Goal: Transaction & Acquisition: Purchase product/service

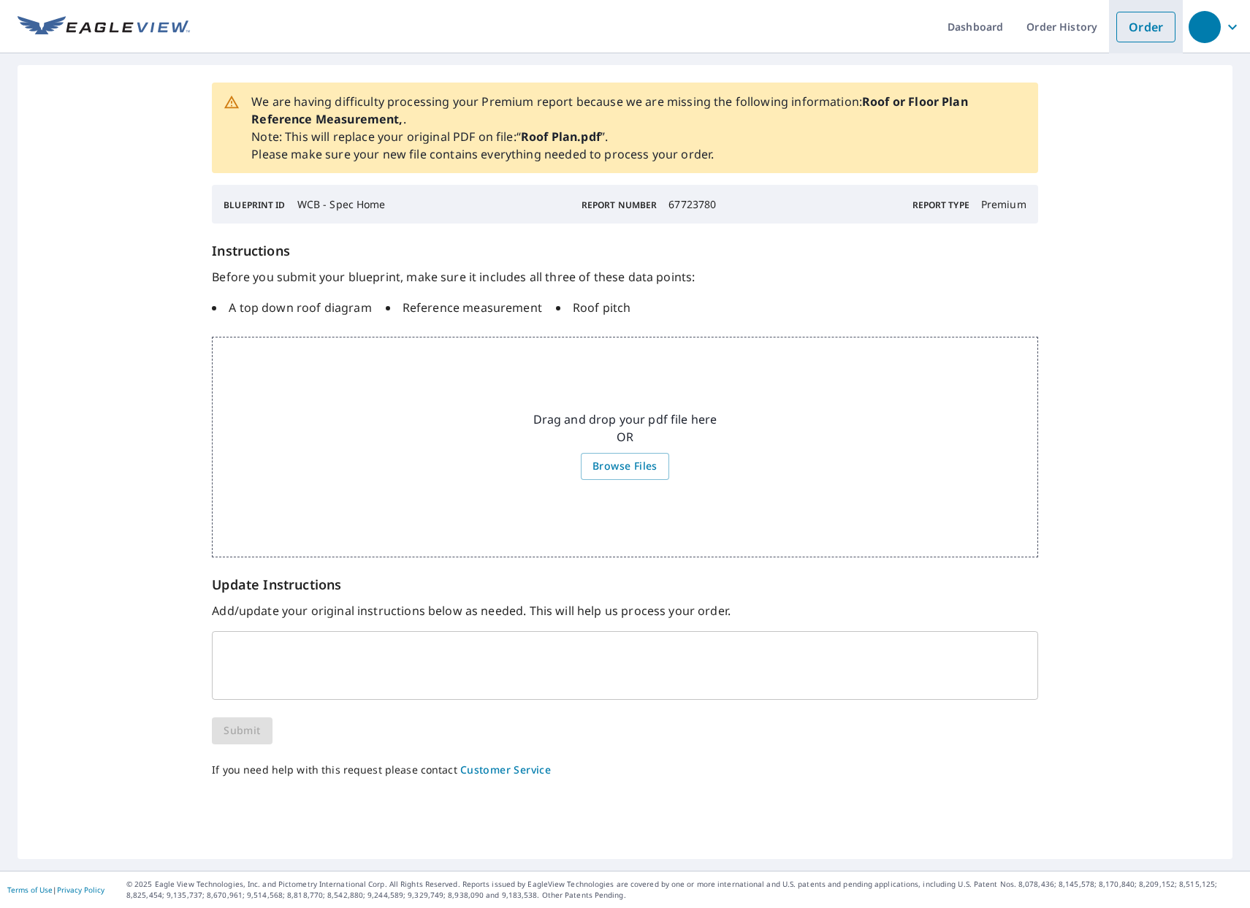
click at [1139, 26] on link "Order" at bounding box center [1145, 27] width 59 height 31
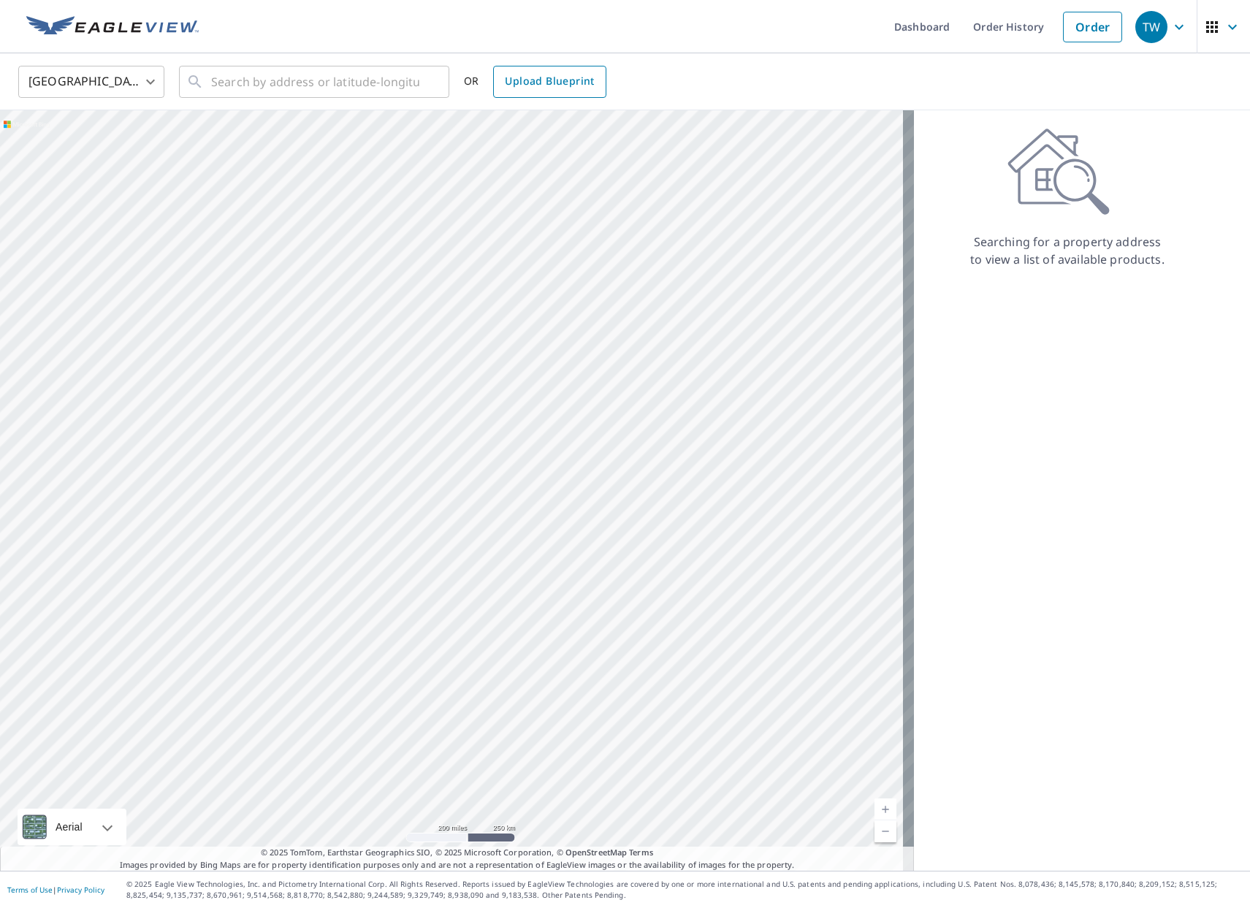
click at [530, 86] on span "Upload Blueprint" at bounding box center [549, 81] width 89 height 18
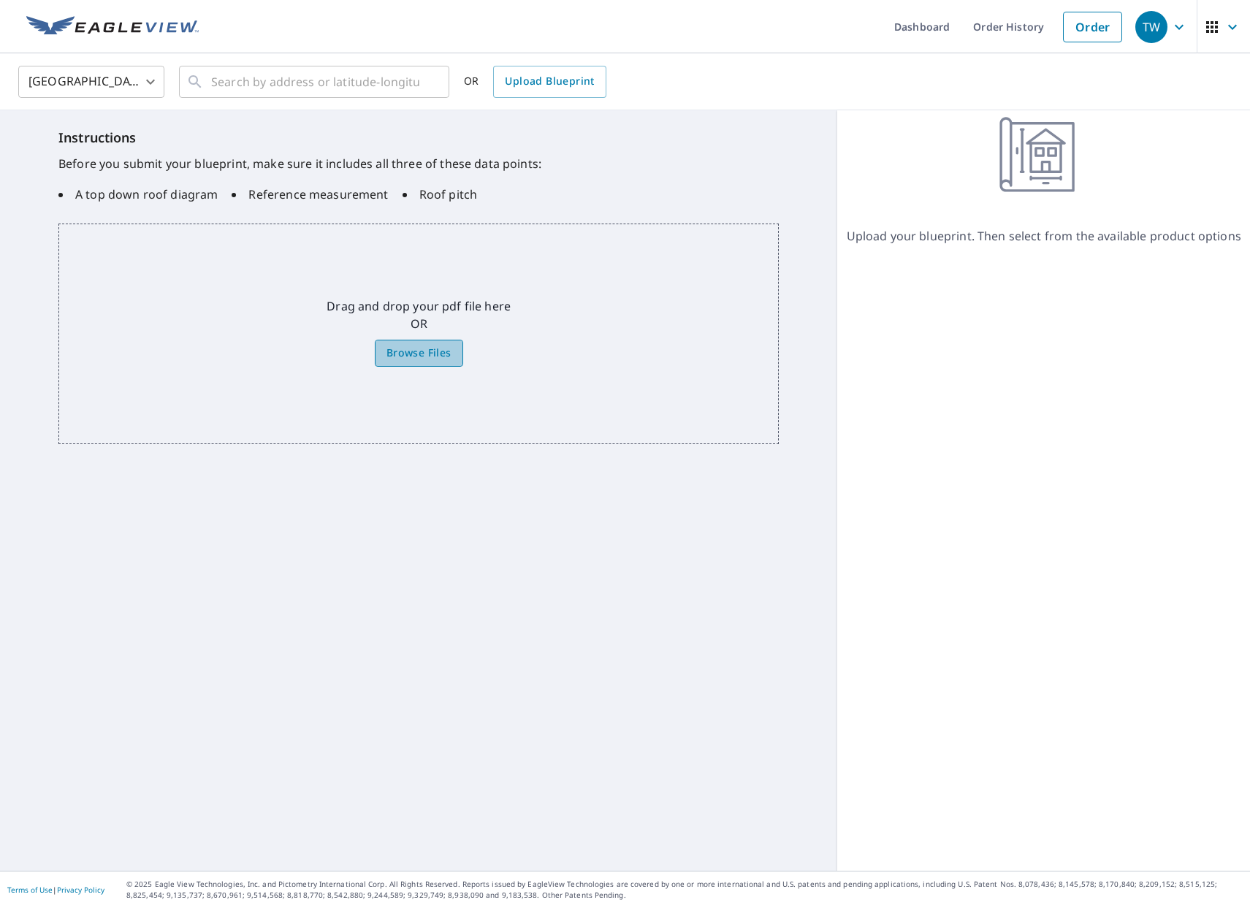
click at [427, 354] on span "Browse Files" at bounding box center [419, 353] width 65 height 18
click at [0, 0] on input "Browse Files" at bounding box center [0, 0] width 0 height 0
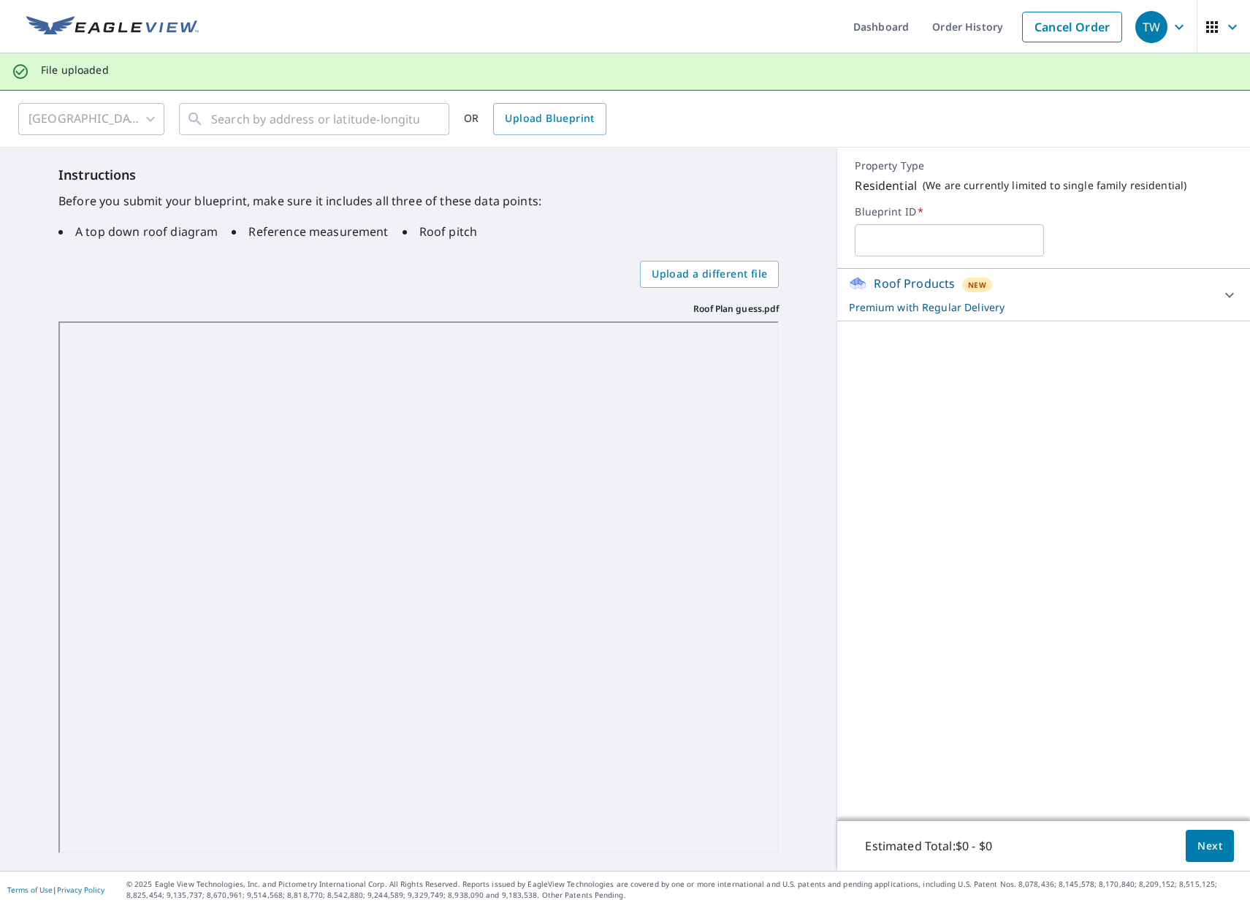
click at [881, 240] on input "text" at bounding box center [949, 240] width 189 height 41
type input "w"
type input "WCB Guess"
click at [1203, 843] on span "Next" at bounding box center [1210, 846] width 25 height 18
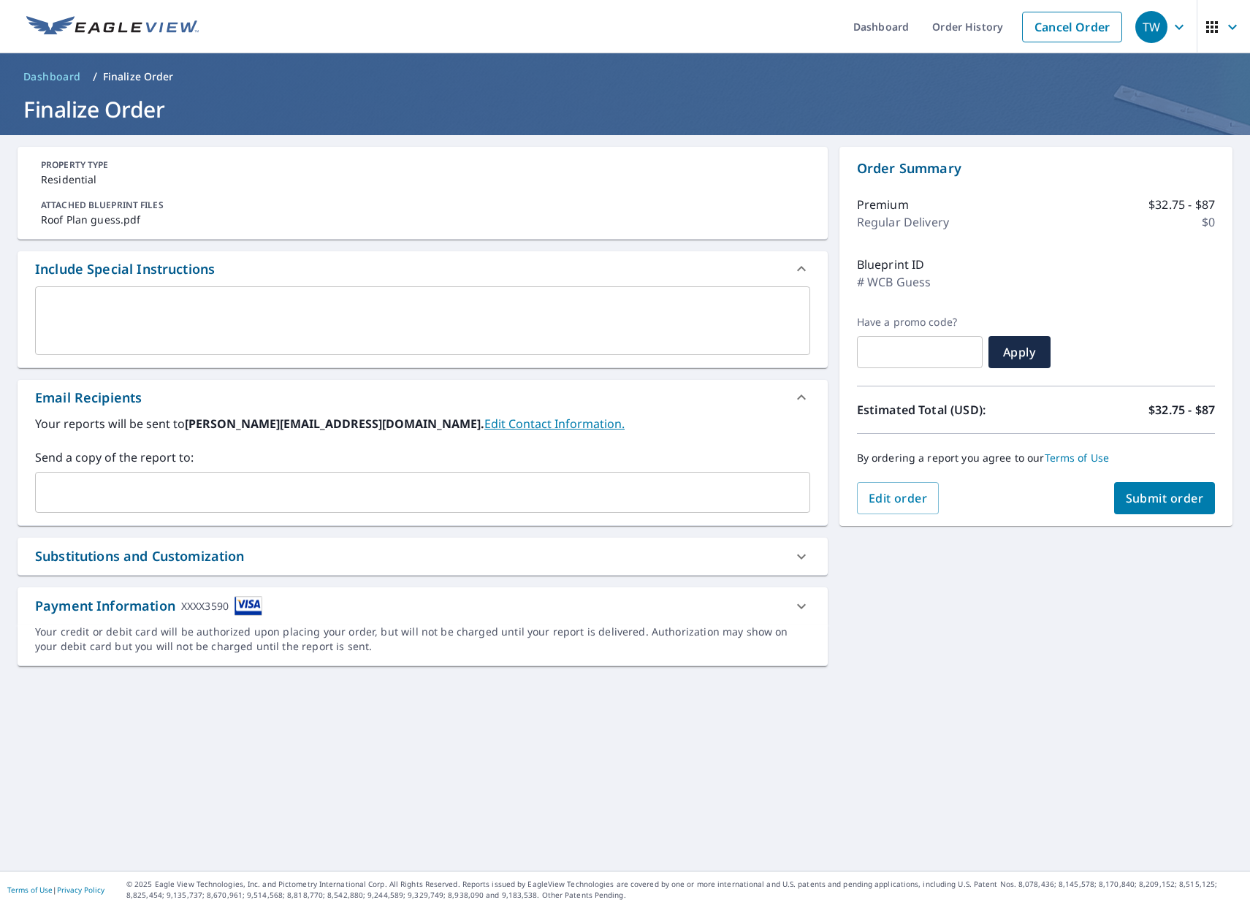
click at [261, 487] on input "text" at bounding box center [412, 493] width 740 height 28
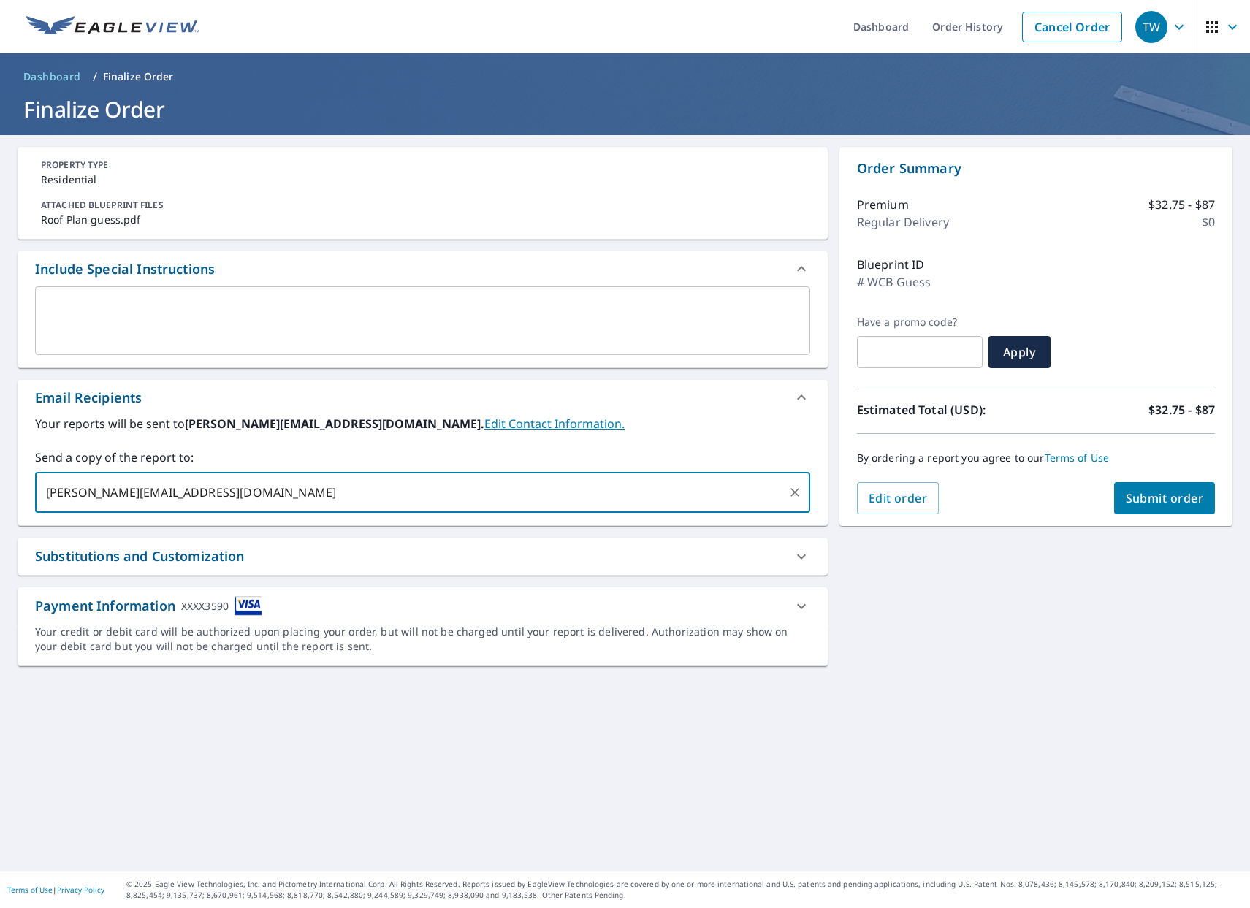
type input "dylan@trxroofing.com"
click at [1158, 486] on button "Submit order" at bounding box center [1165, 498] width 102 height 32
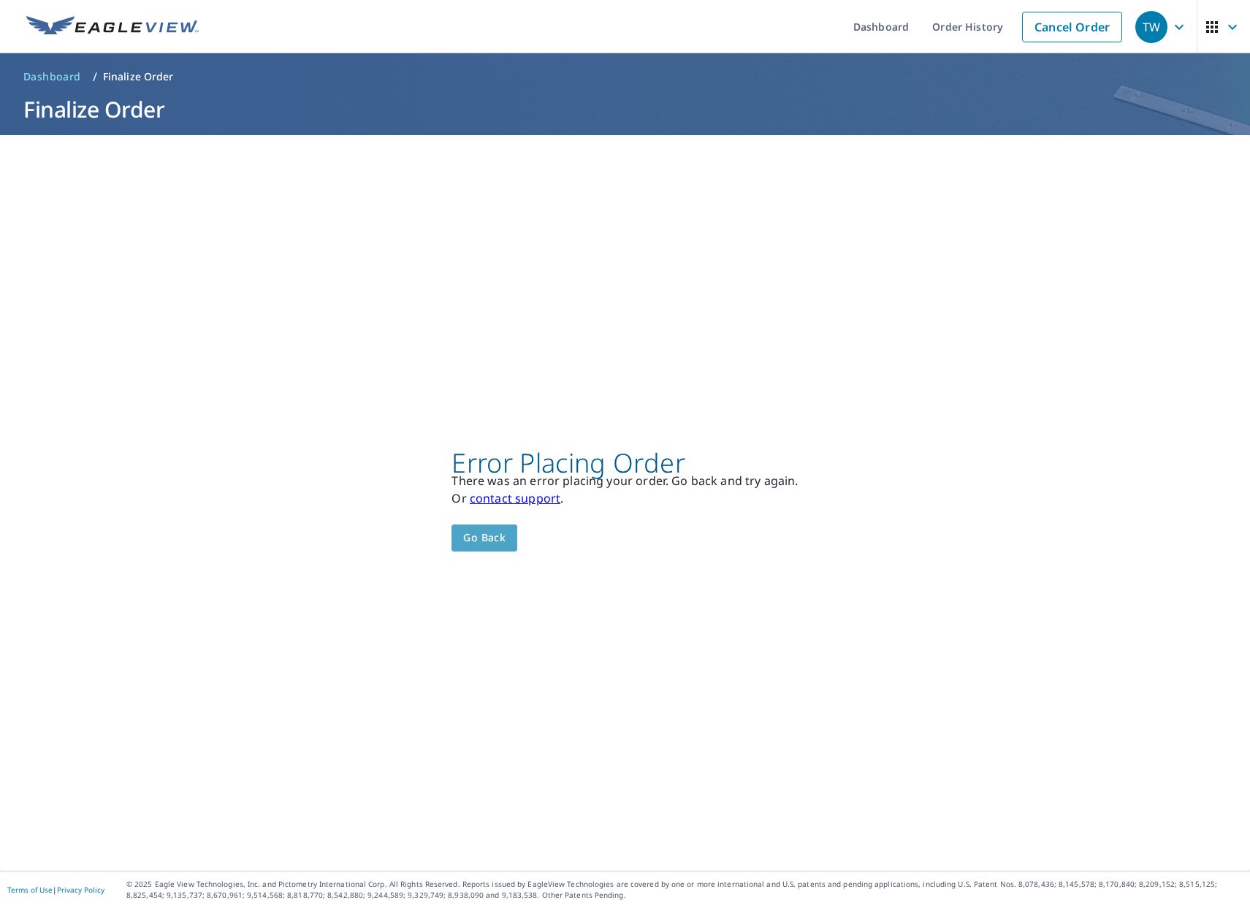
click at [494, 533] on span "Go back" at bounding box center [484, 538] width 42 height 18
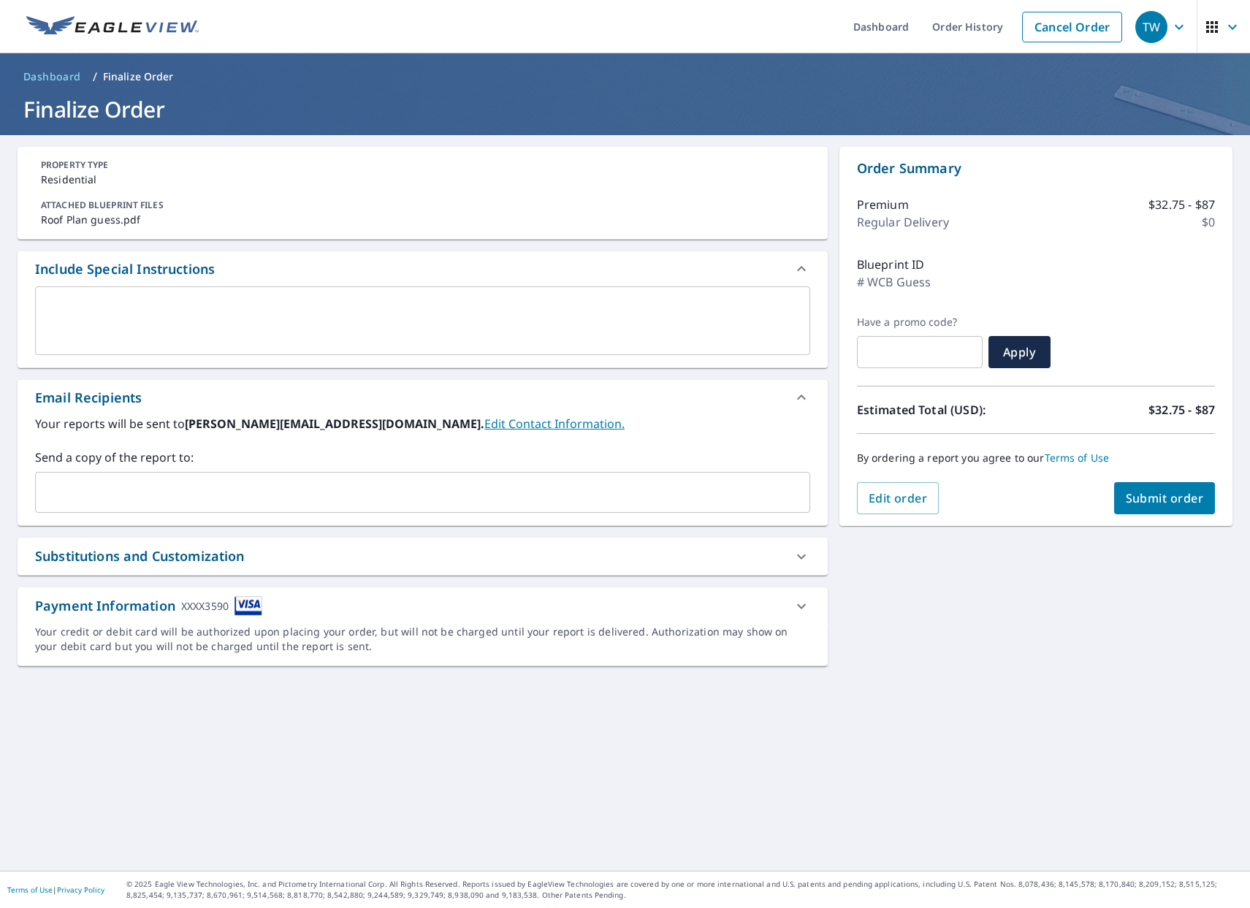
click at [390, 498] on input "text" at bounding box center [412, 493] width 740 height 28
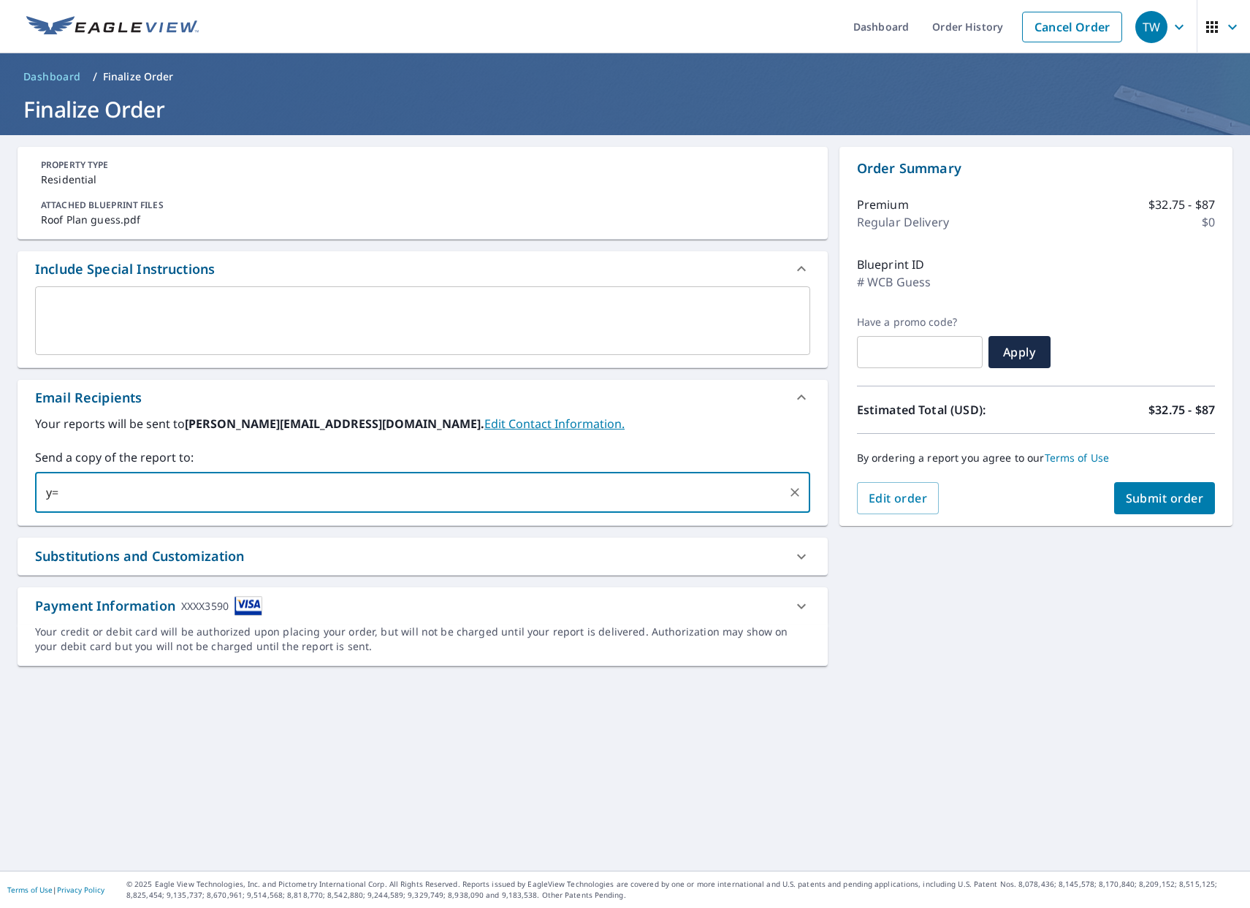
type input "y"
click at [465, 502] on input "dylan@trxroofing.com" at bounding box center [412, 493] width 740 height 28
type input "dylan@trxroofing.com"
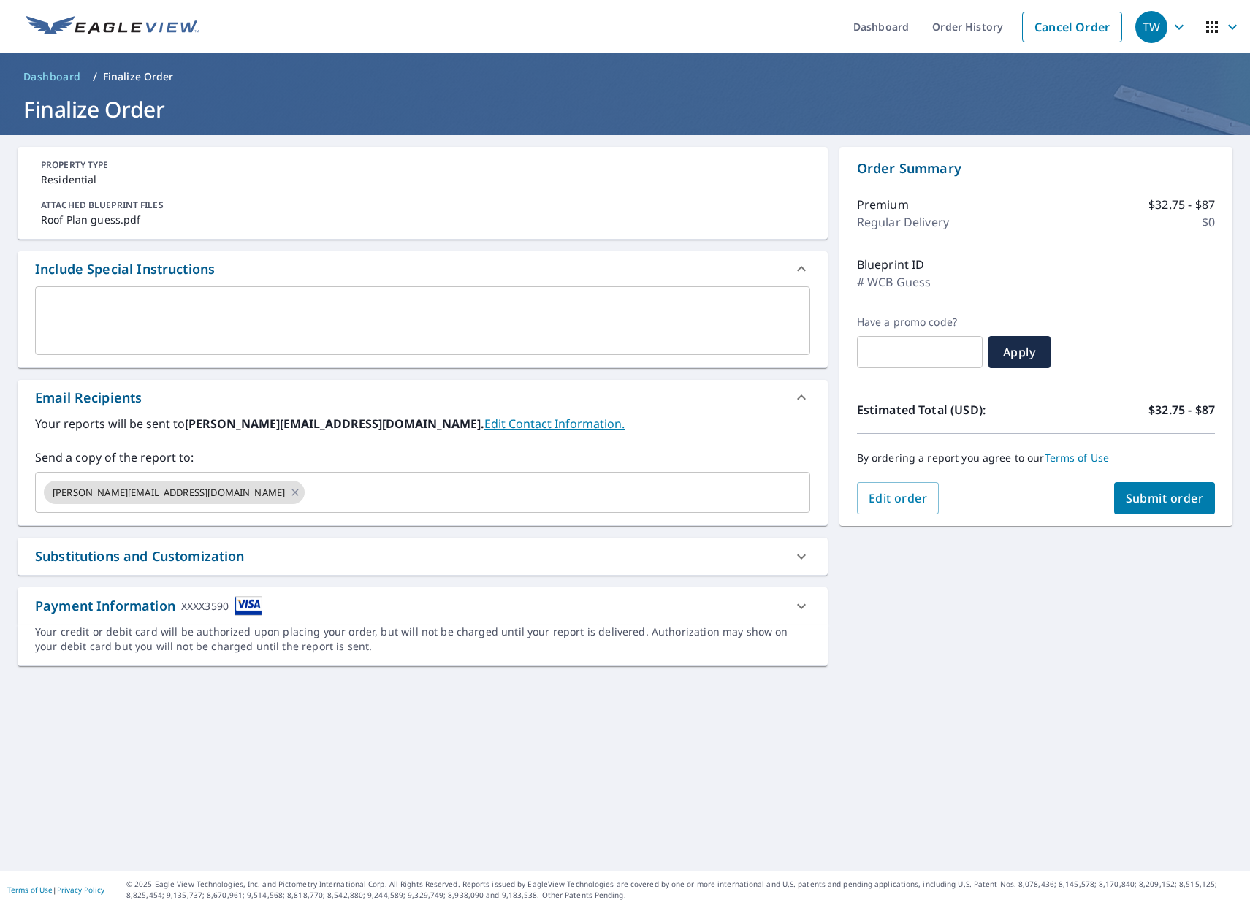
click at [465, 532] on div "**********" at bounding box center [423, 503] width 810 height 712
click at [793, 606] on icon at bounding box center [802, 607] width 18 height 18
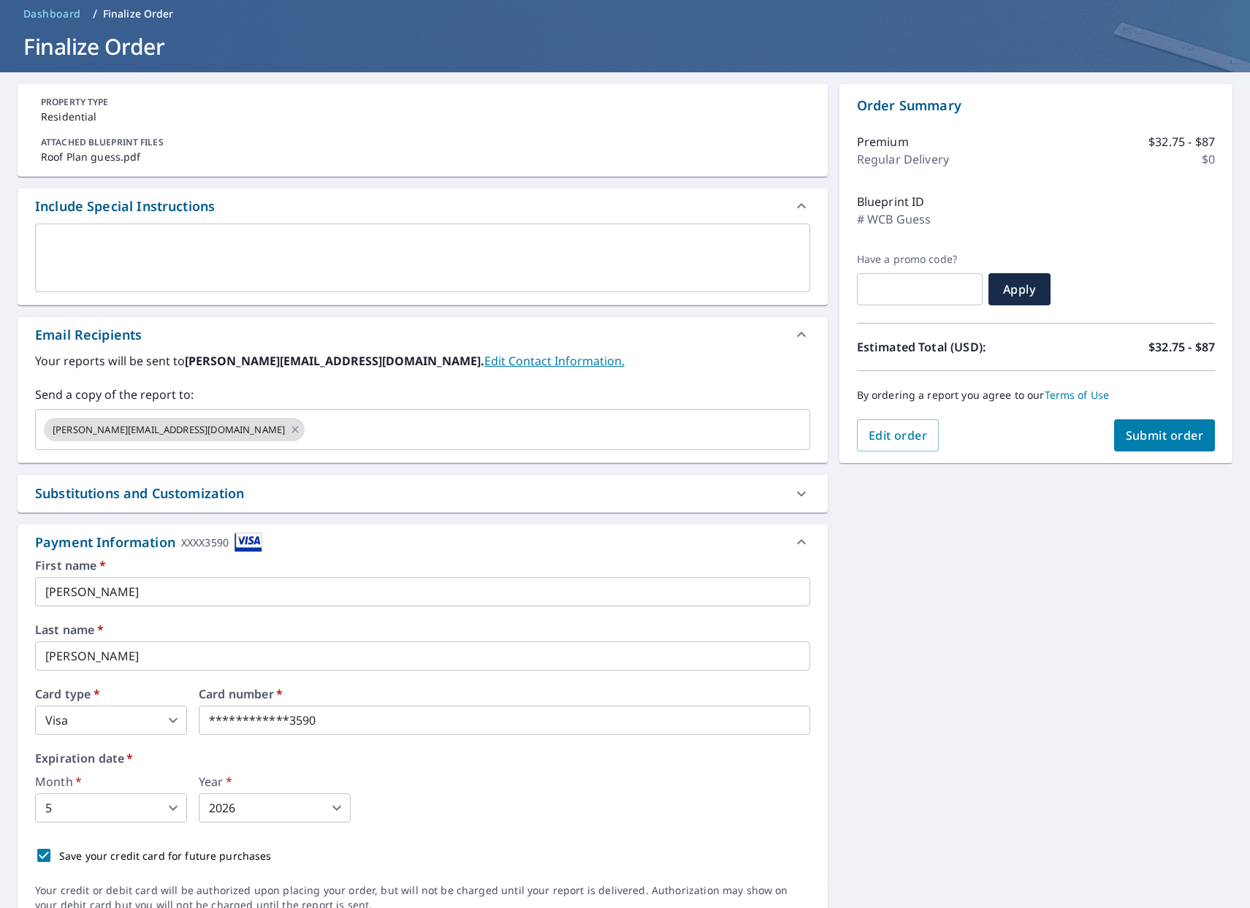
scroll to position [118, 0]
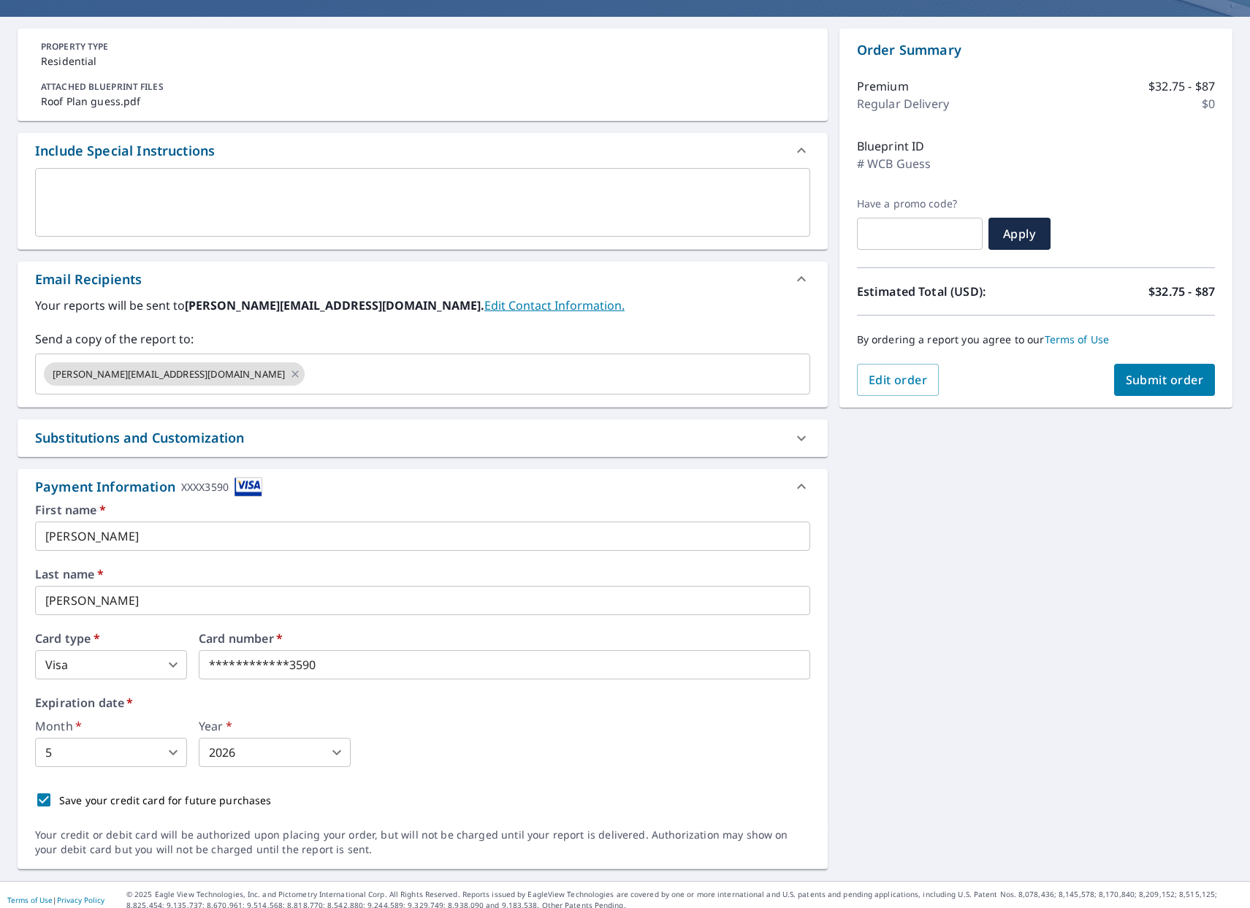
click at [169, 664] on body "TW TW Dashboard Order History Cancel Order TW Dashboard / Finalize Order Finali…" at bounding box center [625, 454] width 1250 height 908
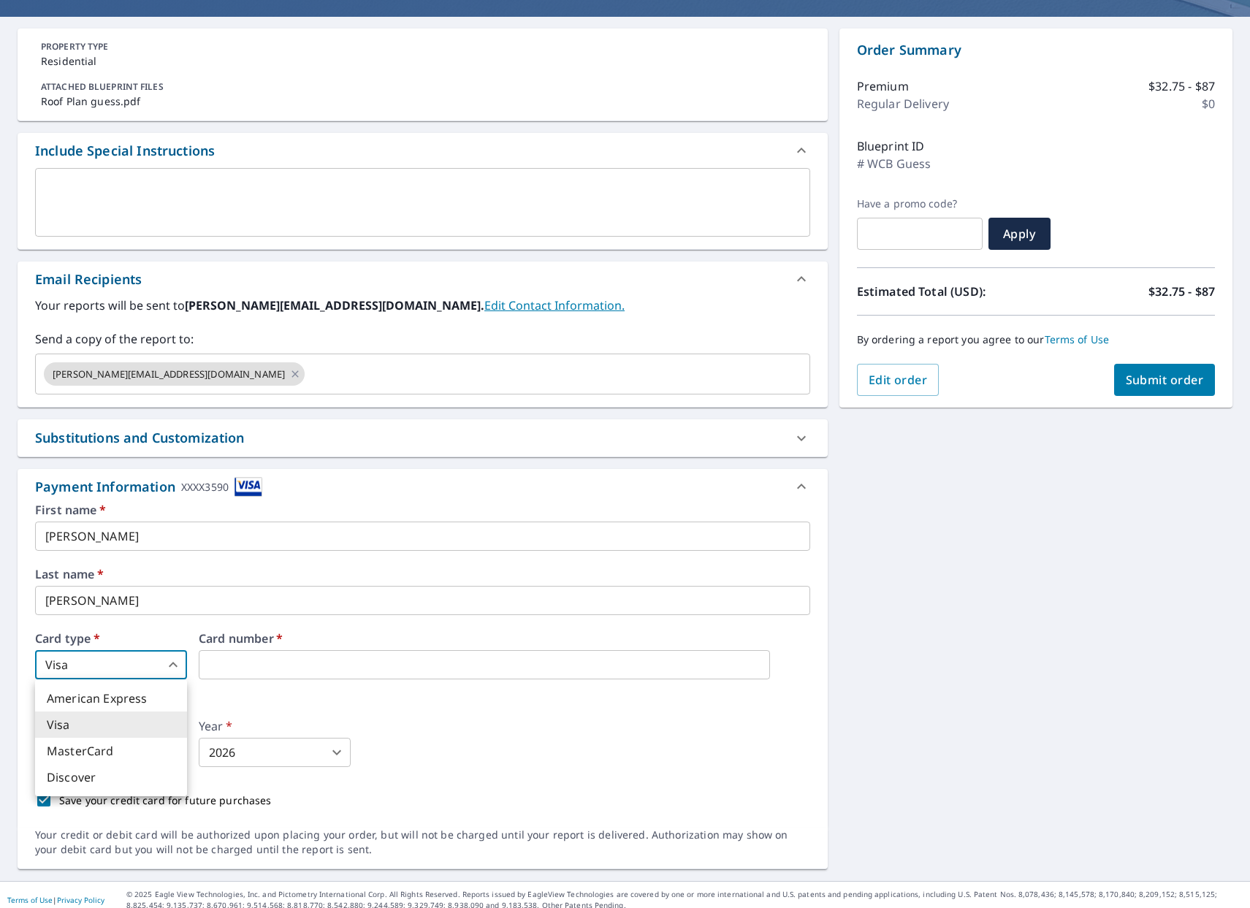
click at [286, 680] on div at bounding box center [625, 454] width 1250 height 908
click at [270, 656] on iframe at bounding box center [484, 664] width 571 height 29
click at [183, 753] on body "TW TW Dashboard Order History Cancel Order TW Dashboard / Finalize Order Finali…" at bounding box center [625, 454] width 1250 height 908
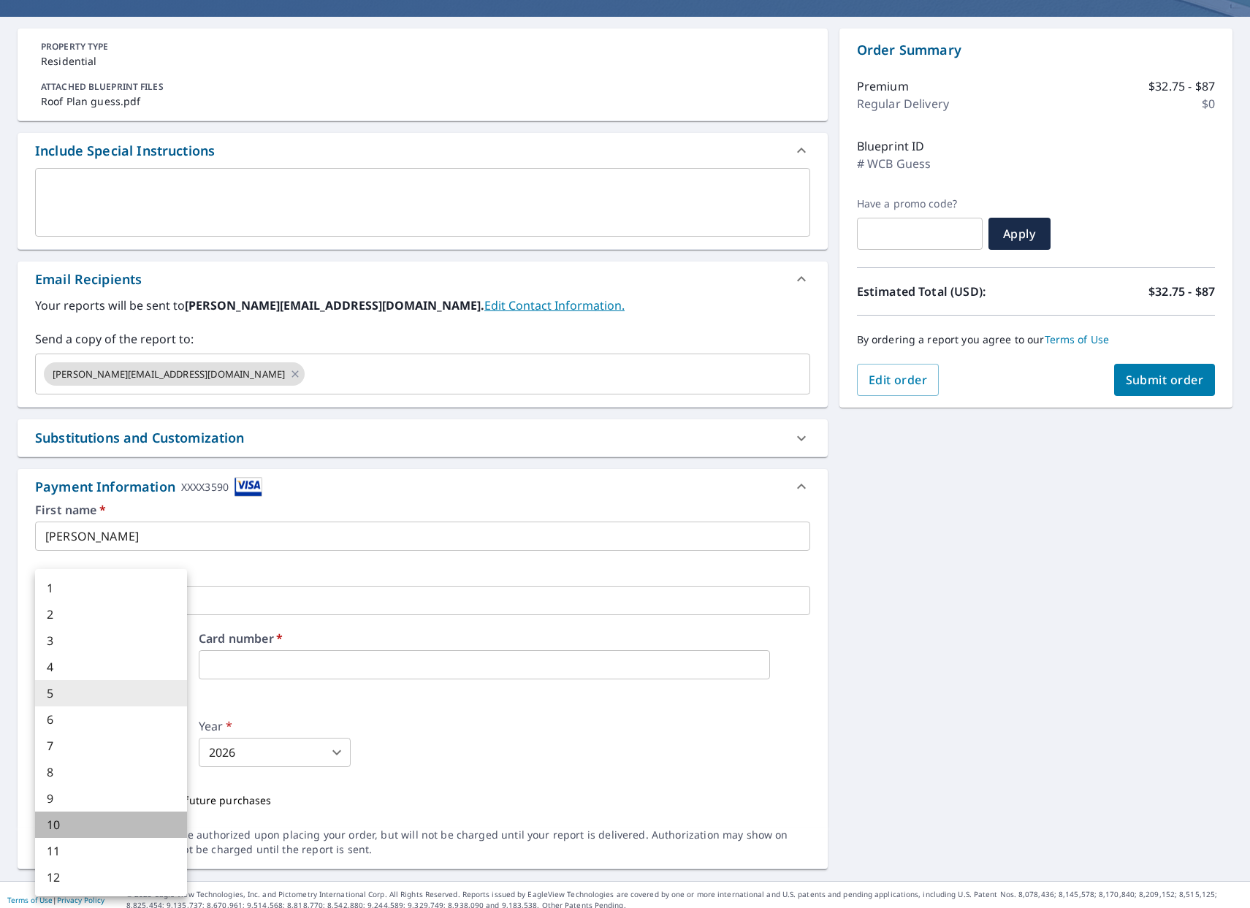
click at [107, 823] on li "10" at bounding box center [111, 825] width 152 height 26
type input "10"
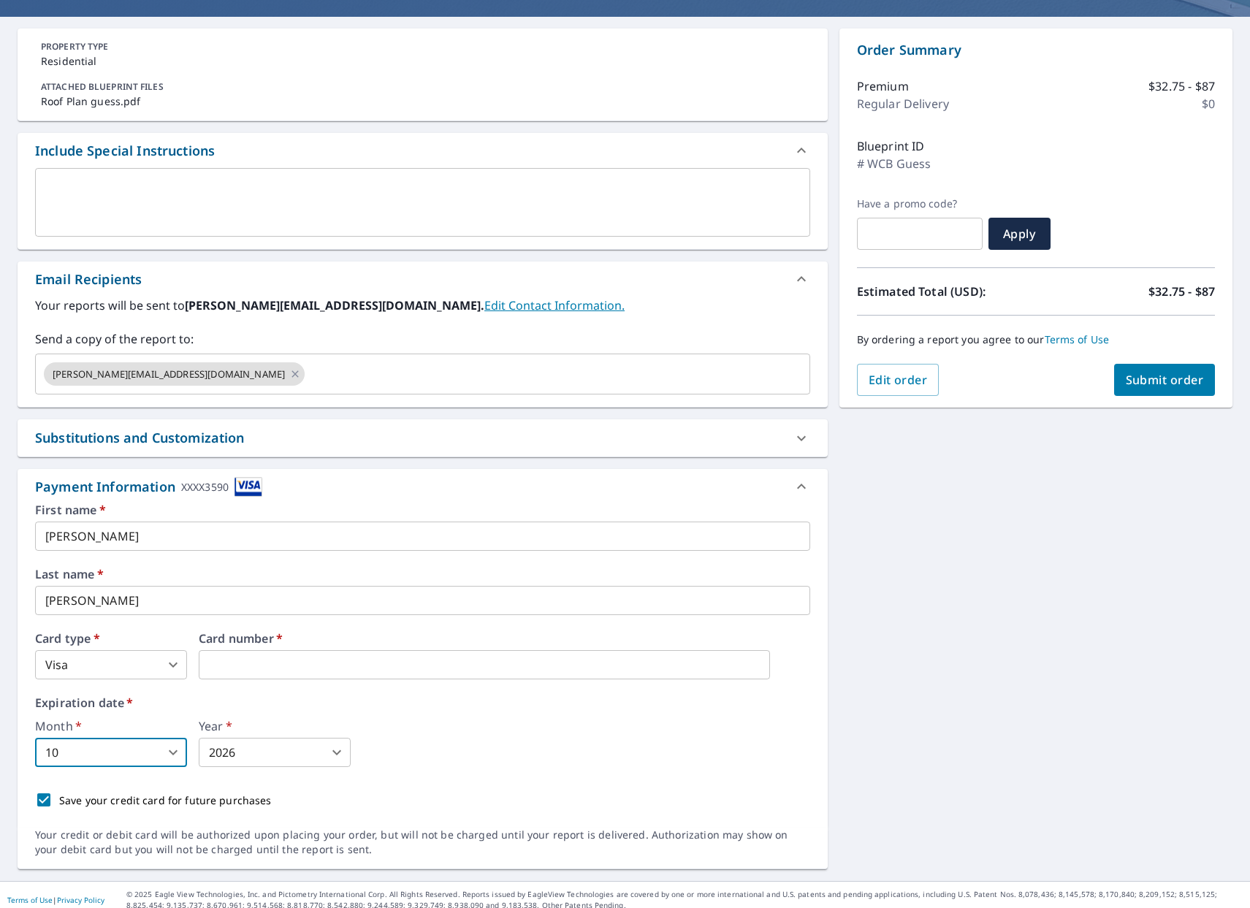
click at [271, 758] on body "TW TW Dashboard Order History Cancel Order TW Dashboard / Finalize Order Finali…" at bounding box center [625, 454] width 1250 height 908
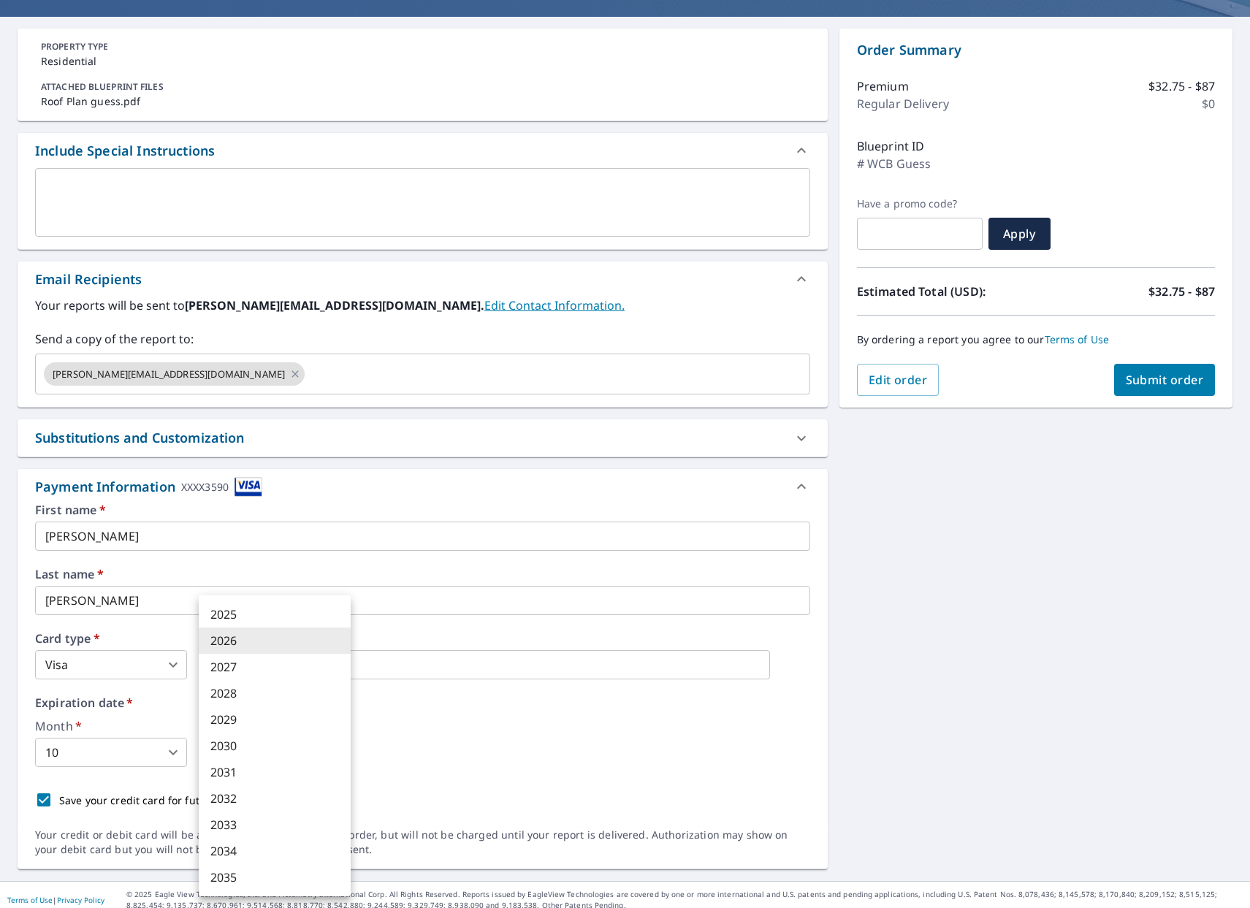
click at [235, 692] on li "2028" at bounding box center [275, 693] width 152 height 26
type input "2028"
click at [182, 666] on body "TW TW Dashboard Order History Cancel Order TW Dashboard / Finalize Order Finali…" at bounding box center [625, 454] width 1250 height 908
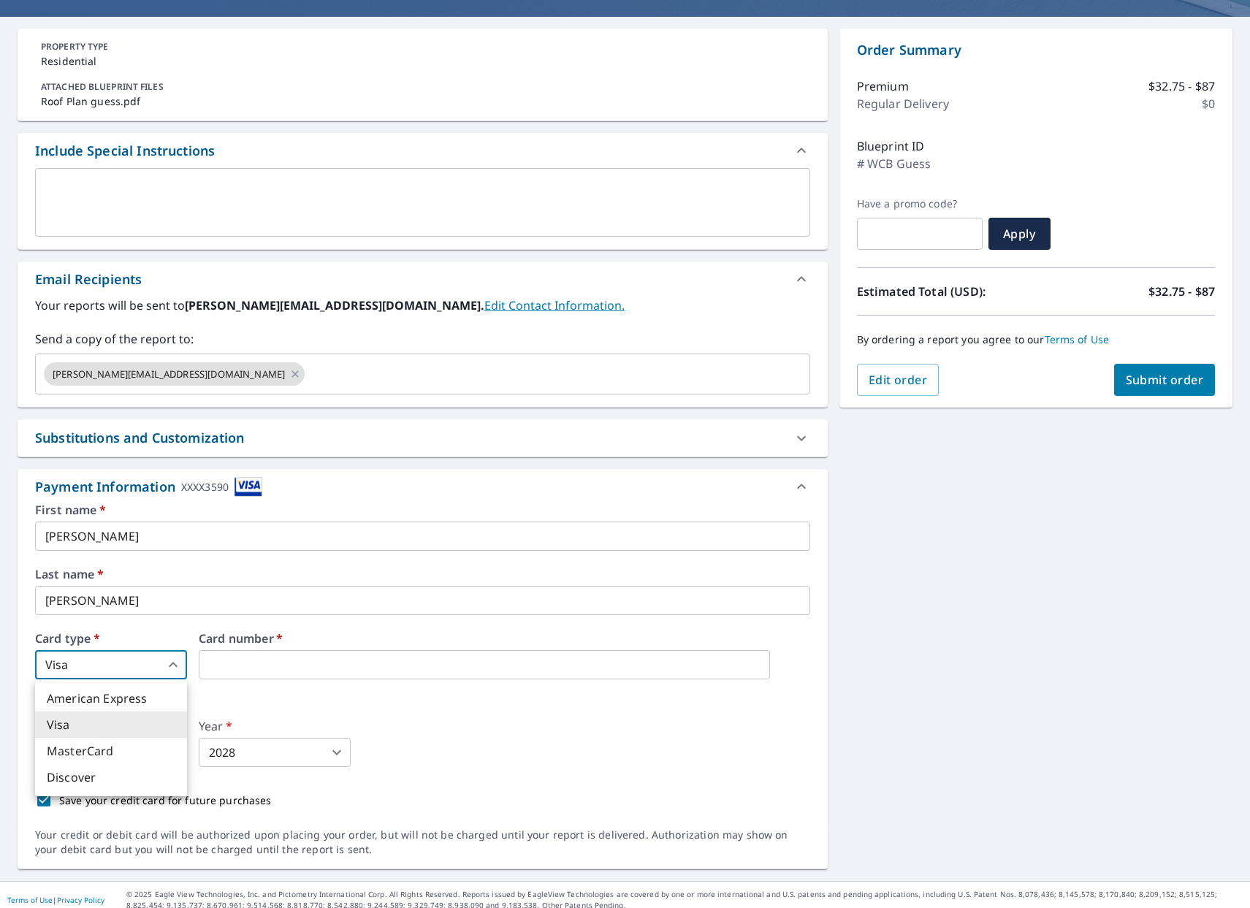
click at [124, 724] on li "Visa" at bounding box center [111, 725] width 152 height 26
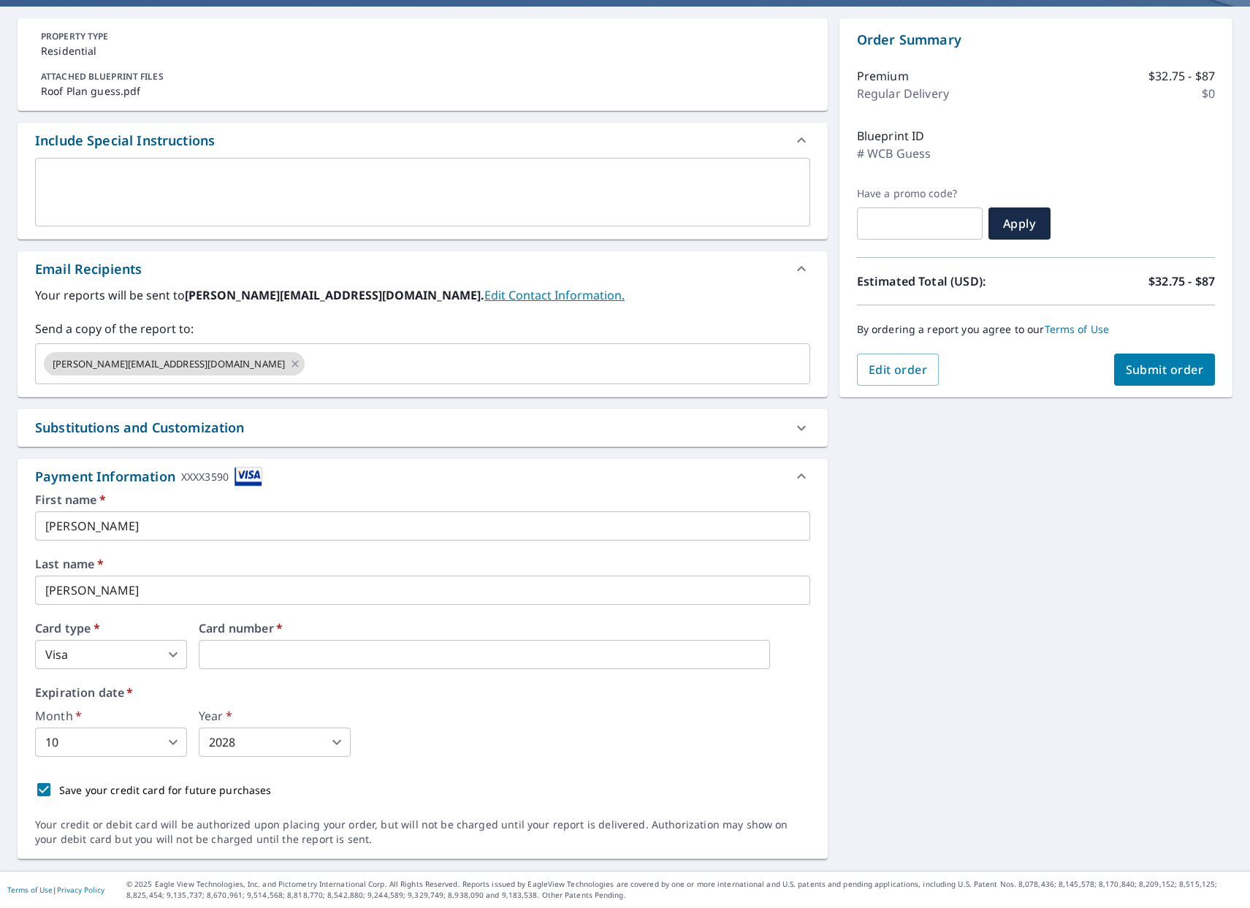
scroll to position [0, 0]
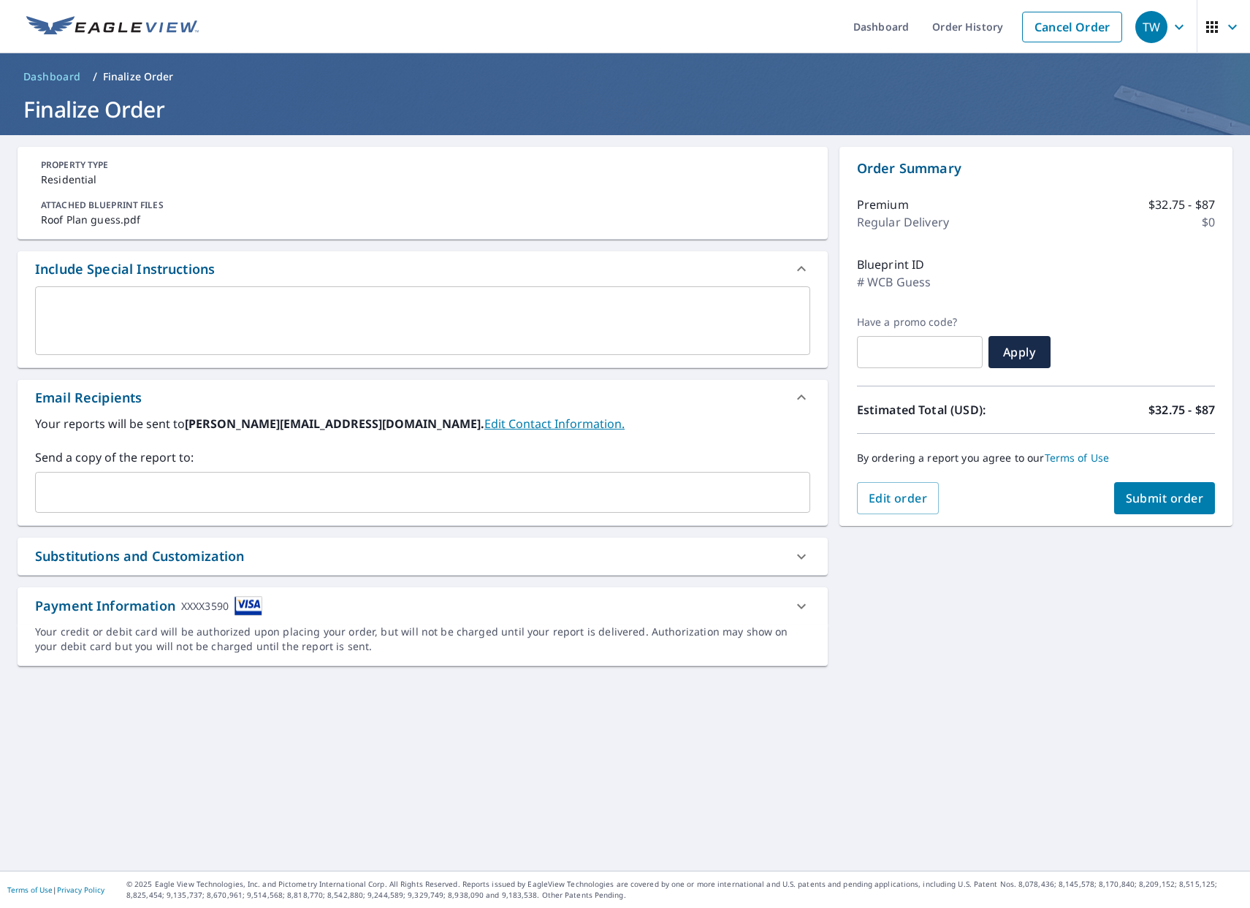
click at [600, 623] on div "Payment Information XXXX3590" at bounding box center [423, 605] width 810 height 37
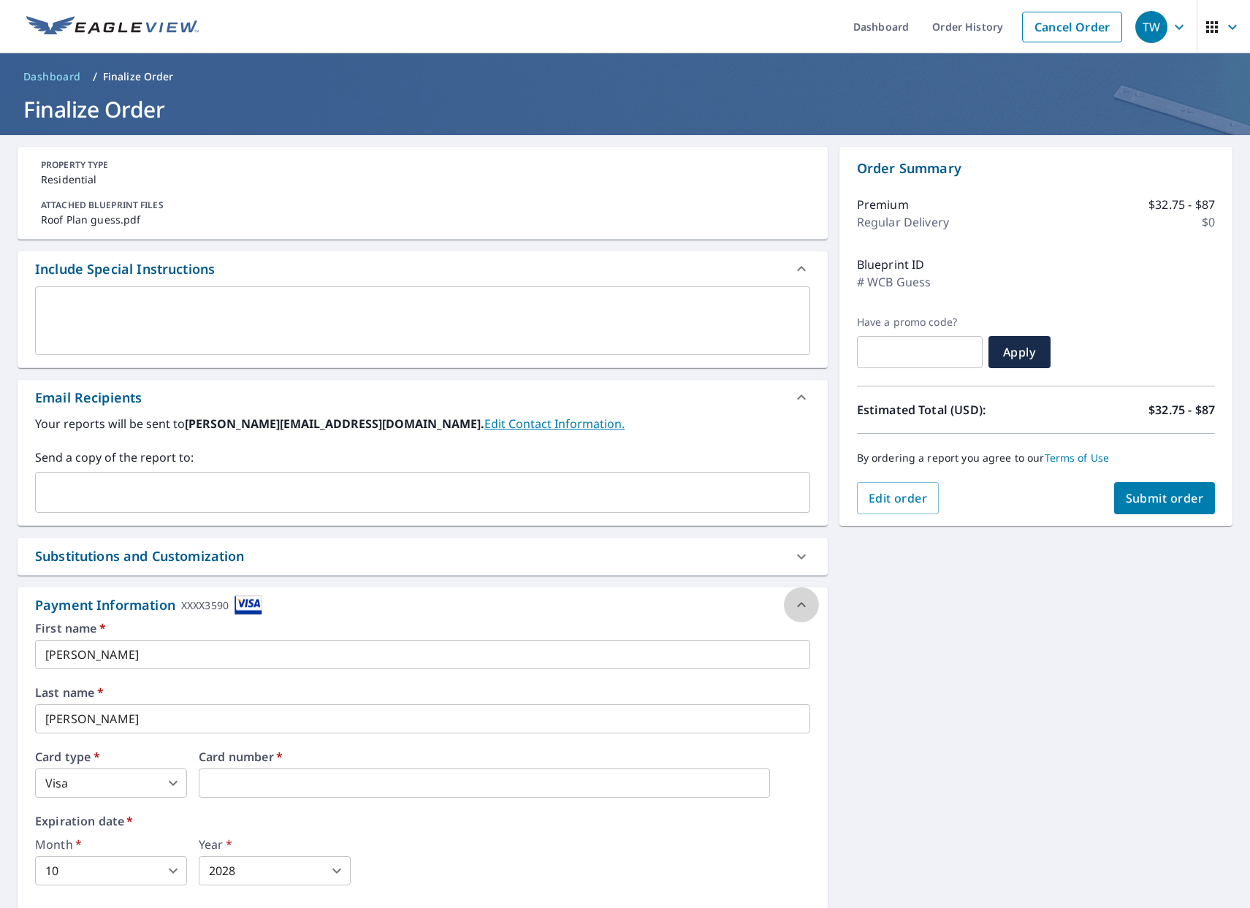
drag, startPoint x: 800, startPoint y: 616, endPoint x: 797, endPoint y: 609, distance: 7.9
click at [799, 611] on div at bounding box center [801, 604] width 35 height 35
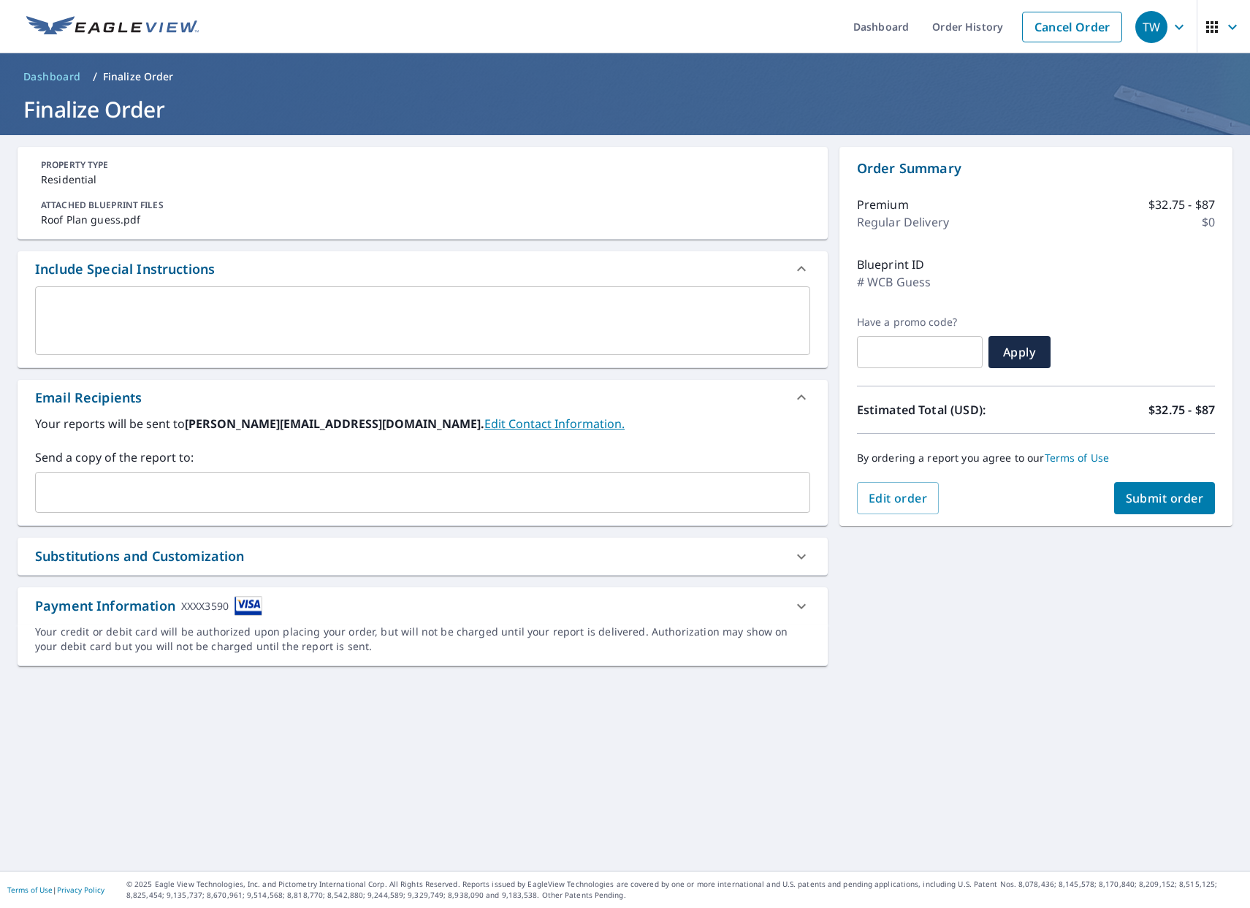
click at [796, 606] on icon at bounding box center [802, 607] width 18 height 18
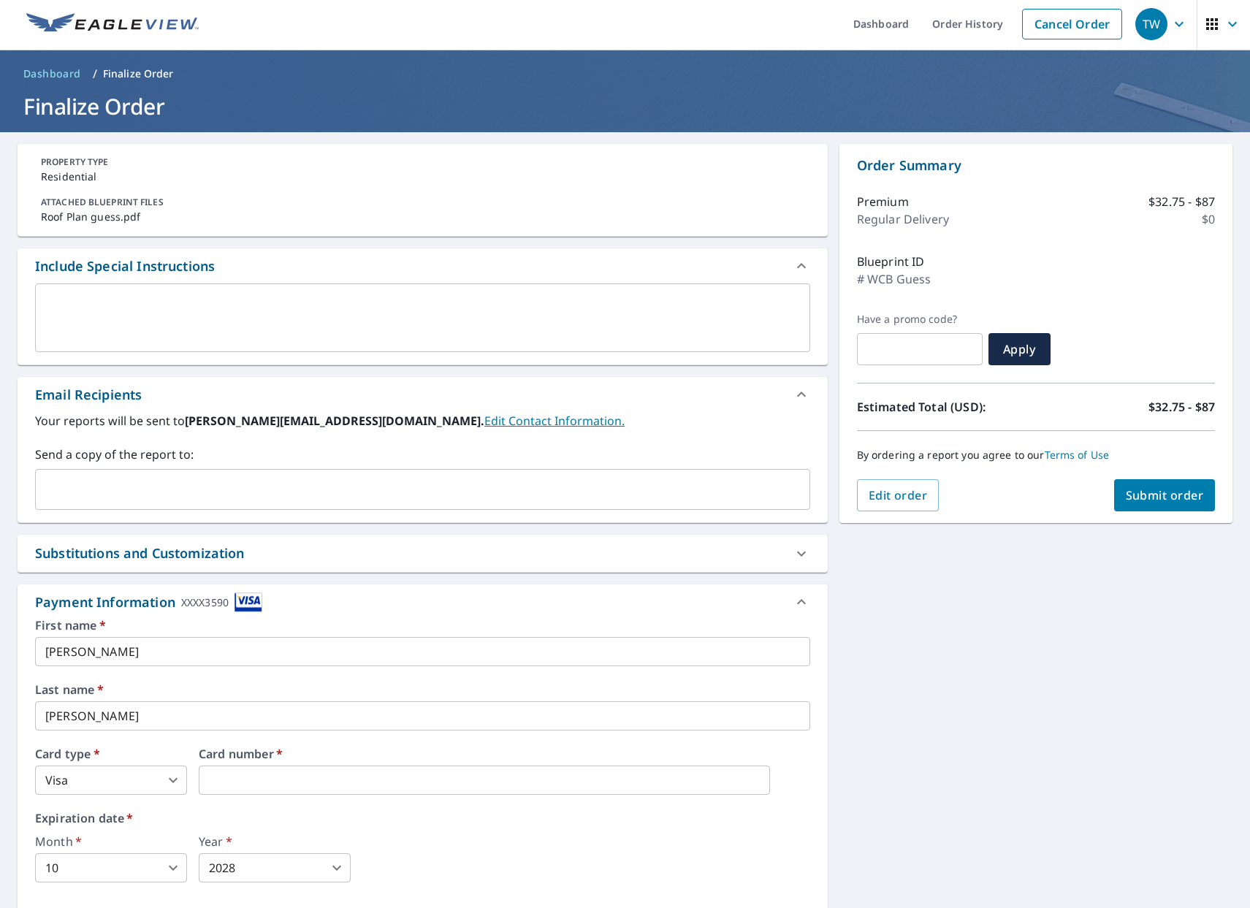
click at [194, 593] on div "XXXX3590" at bounding box center [204, 603] width 47 height 20
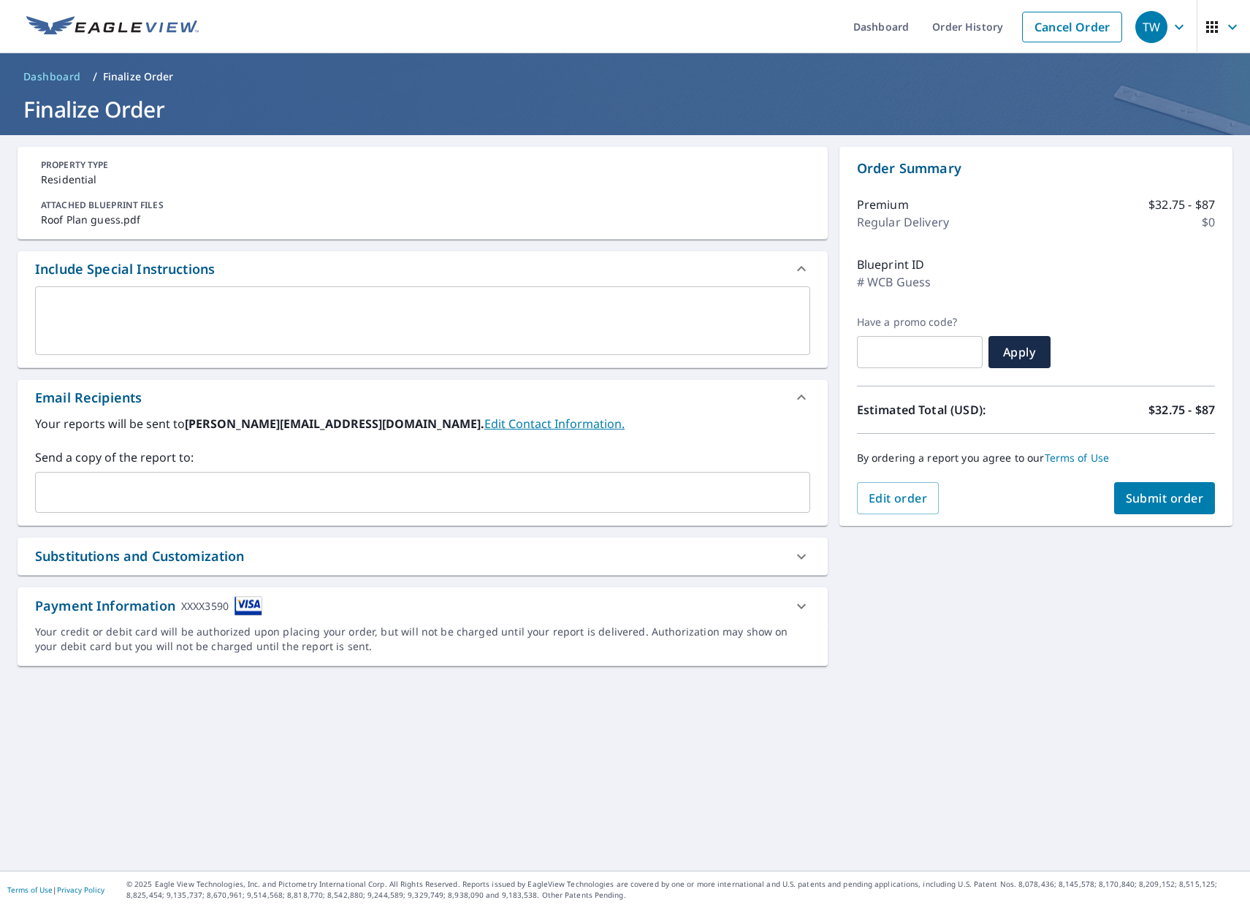
click at [200, 602] on div "XXXX3590" at bounding box center [204, 606] width 47 height 20
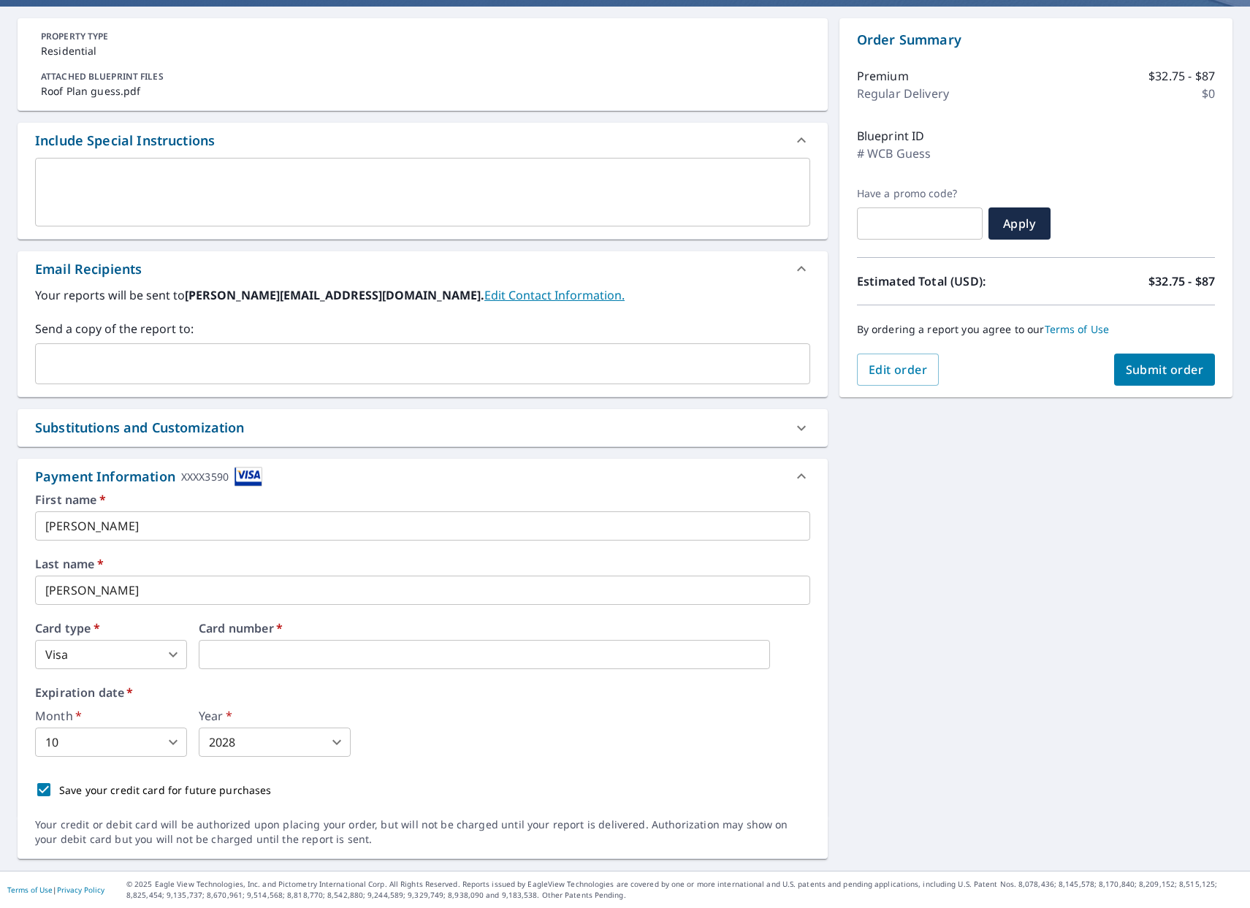
click at [39, 788] on input "Save your credit card for future purchases" at bounding box center [43, 789] width 31 height 31
click at [268, 644] on iframe at bounding box center [484, 654] width 571 height 29
click at [213, 789] on p "Save your credit card for future purchases" at bounding box center [165, 790] width 213 height 15
click at [59, 789] on input "Save your credit card for future purchases" at bounding box center [43, 789] width 31 height 31
checkbox input "true"
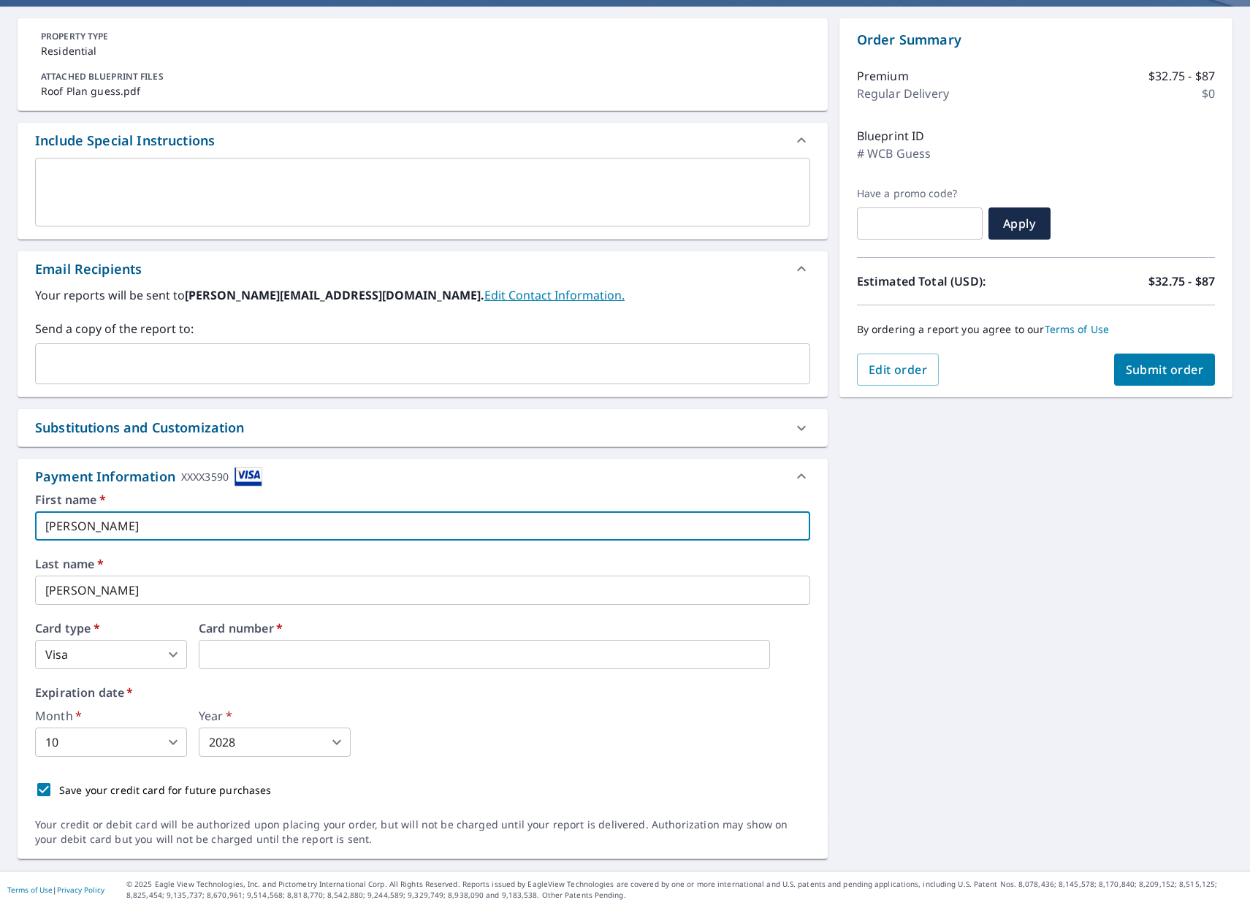
drag, startPoint x: 536, startPoint y: 531, endPoint x: 85, endPoint y: 500, distance: 452.6
click at [85, 500] on div "First name   * [PERSON_NAME] ​" at bounding box center [422, 517] width 775 height 47
type input "[PERSON_NAME]"
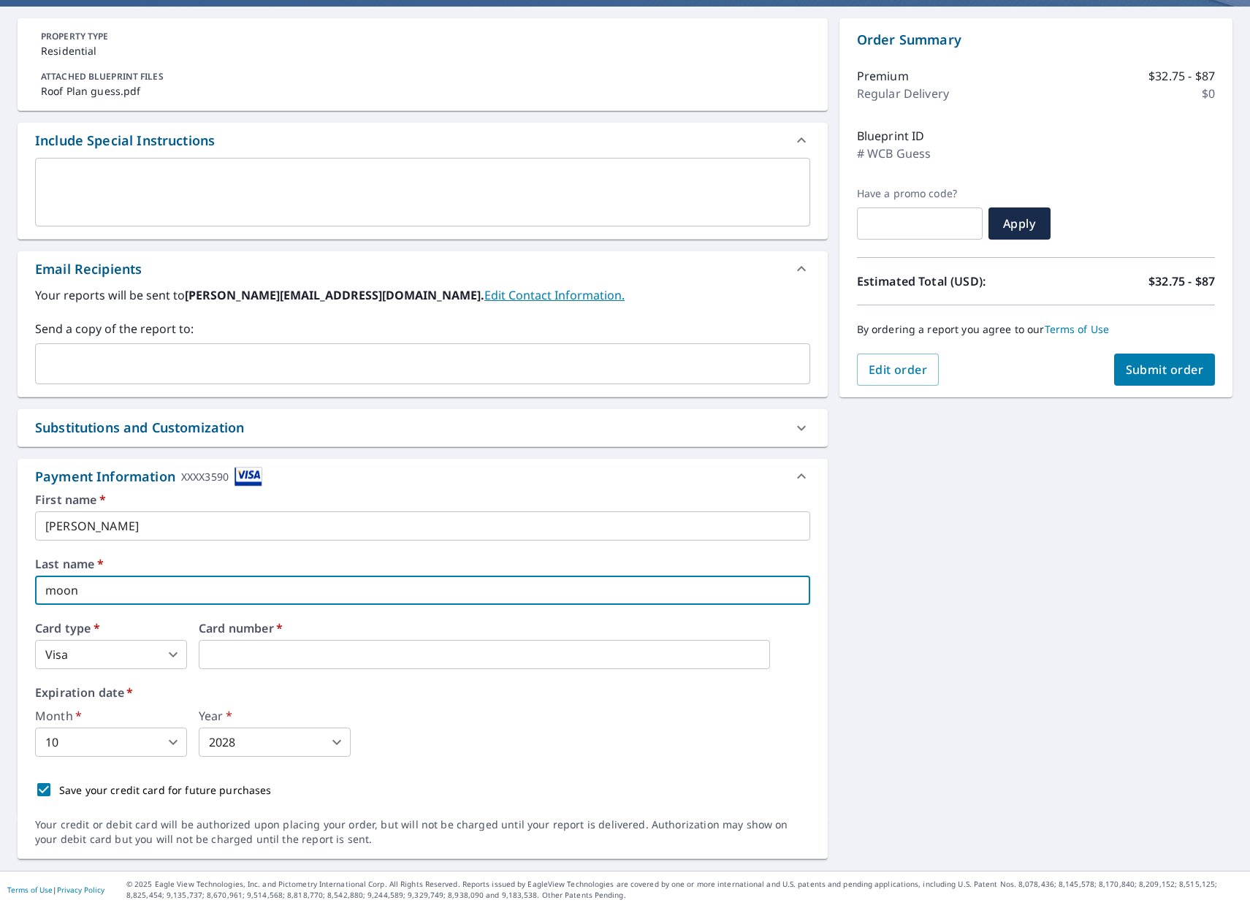
type input "moon"
click at [1126, 368] on span "Submit order" at bounding box center [1165, 370] width 78 height 16
